Goal: Entertainment & Leisure: Consume media (video, audio)

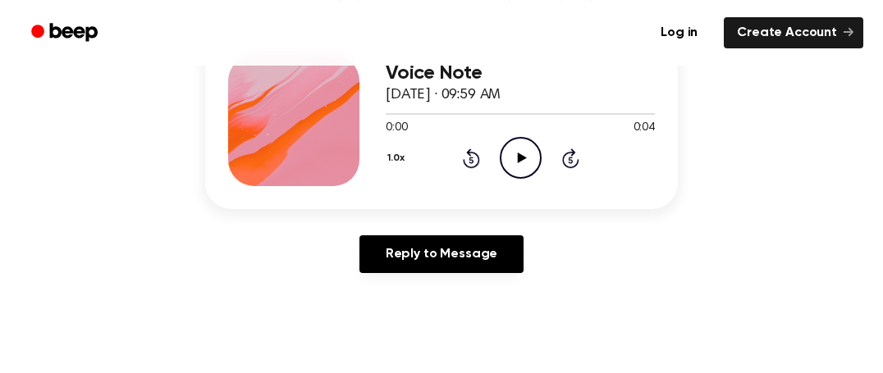
scroll to position [217, 0]
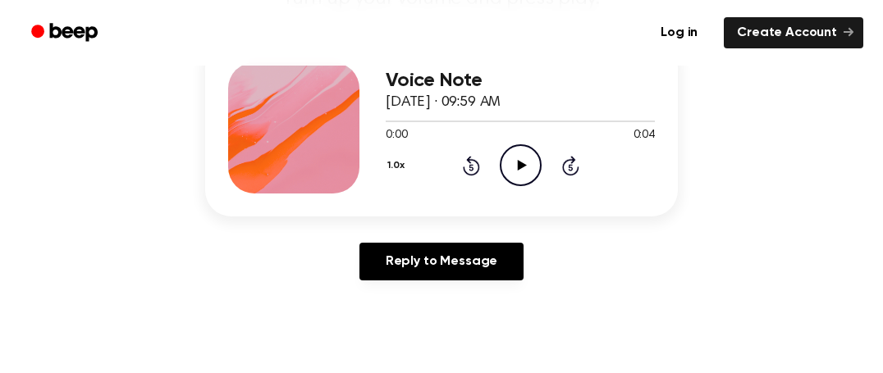
click at [525, 146] on circle at bounding box center [520, 165] width 40 height 40
click at [783, 146] on div "Voice Note October 29, 2024 · 09:59 AM 0:04 0:04 Your browser does not support …" at bounding box center [441, 166] width 843 height 254
click at [521, 153] on icon "Play Audio" at bounding box center [521, 165] width 42 height 42
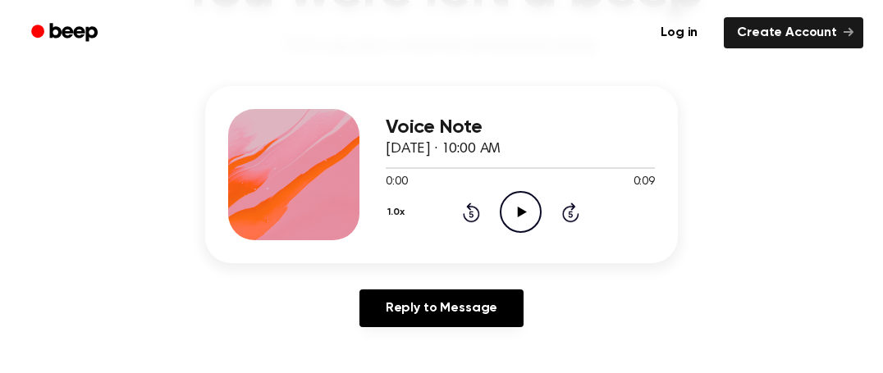
scroll to position [190, 0]
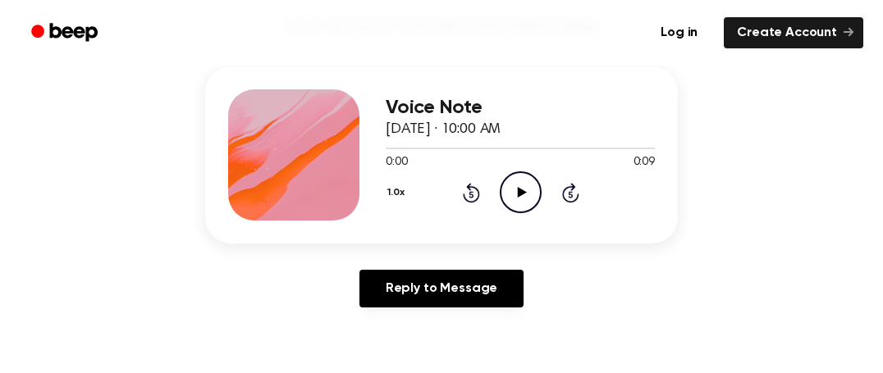
click at [524, 193] on icon at bounding box center [521, 192] width 9 height 11
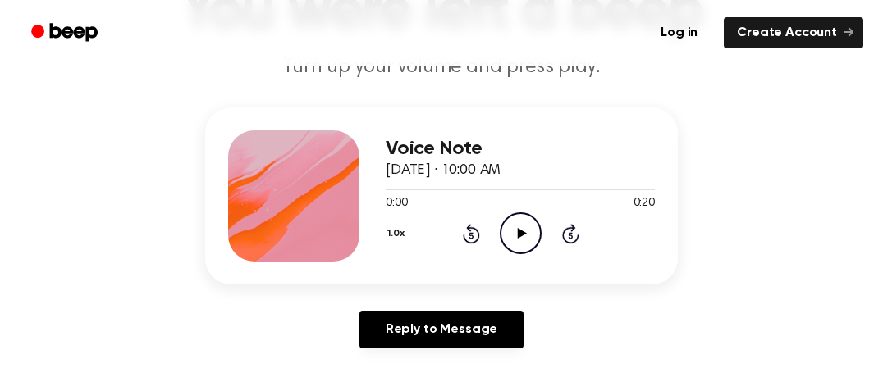
scroll to position [185, 0]
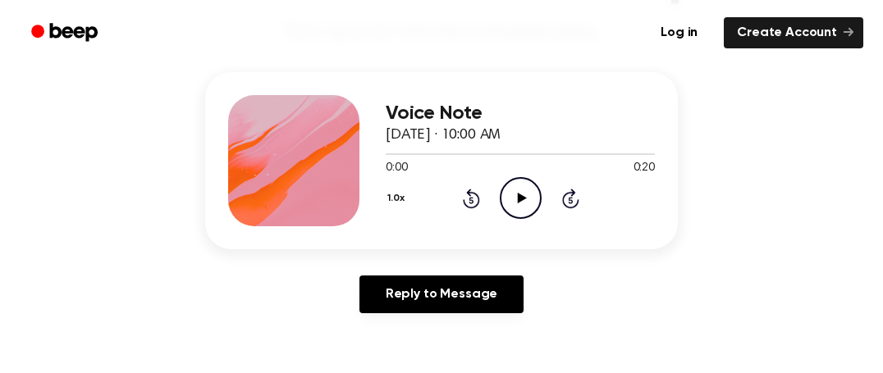
click at [526, 201] on icon "Play Audio" at bounding box center [521, 198] width 42 height 42
click at [95, 9] on div "Log in Create Account" at bounding box center [441, 33] width 843 height 66
